Goal: Check status: Check status

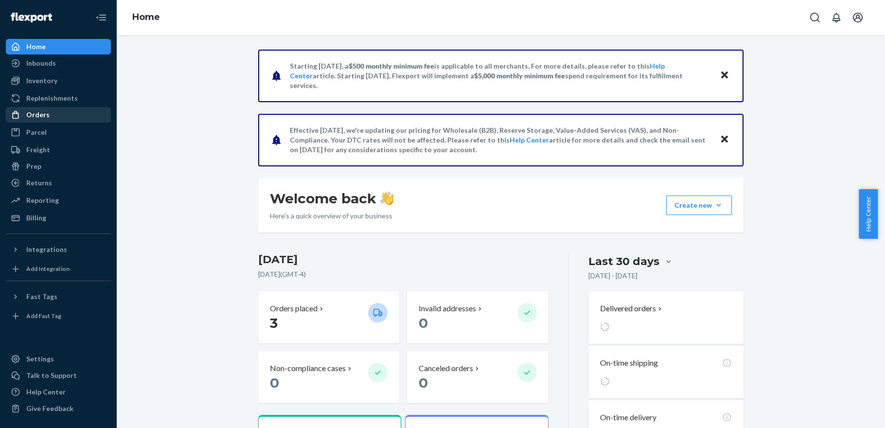
click at [48, 116] on div "Orders" at bounding box center [58, 115] width 103 height 14
